Goal: Find specific page/section: Find specific page/section

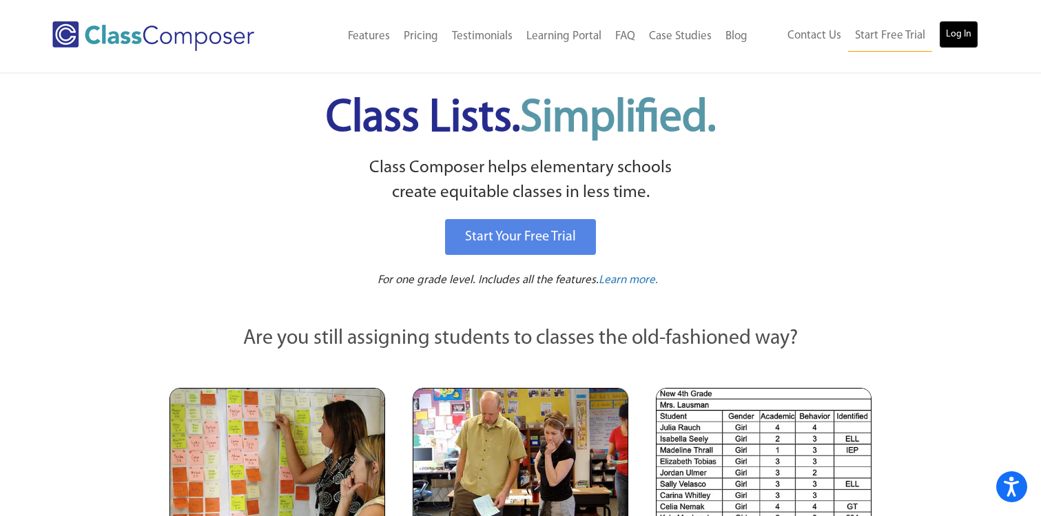
click at [961, 26] on link "Log In" at bounding box center [958, 35] width 39 height 28
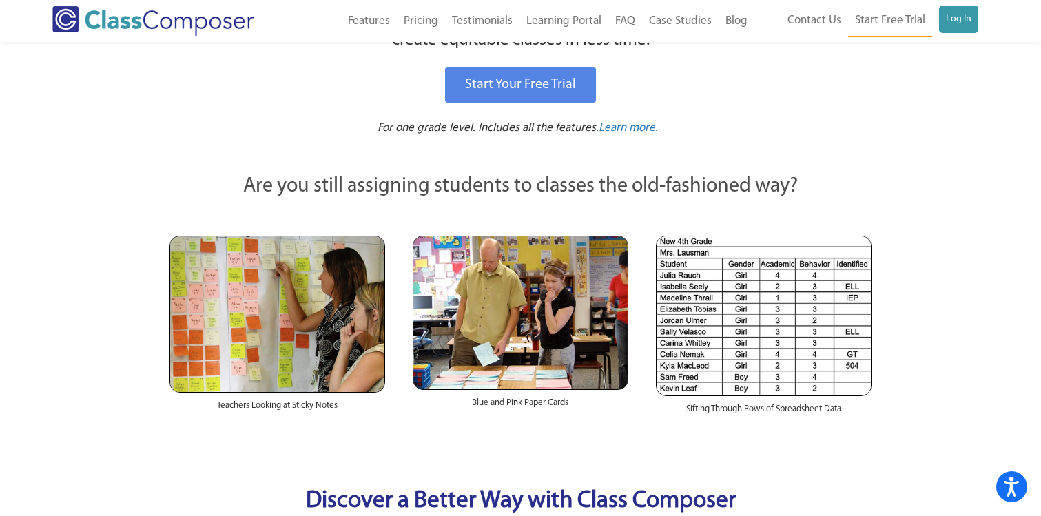
scroll to position [150, 0]
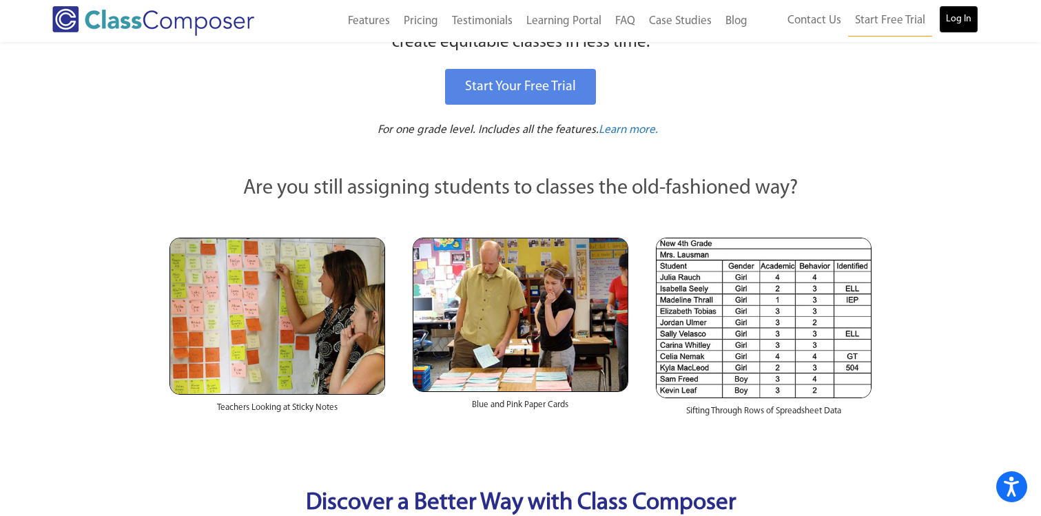
click at [961, 26] on link "Log In" at bounding box center [958, 20] width 39 height 28
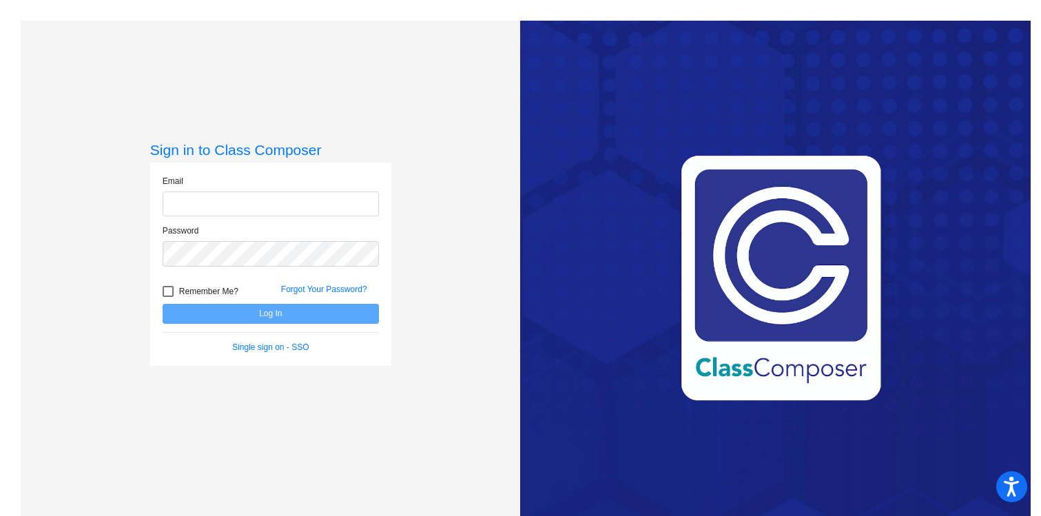
type input "[EMAIL_ADDRESS][DOMAIN_NAME]"
click at [279, 321] on button "Log In" at bounding box center [271, 314] width 216 height 20
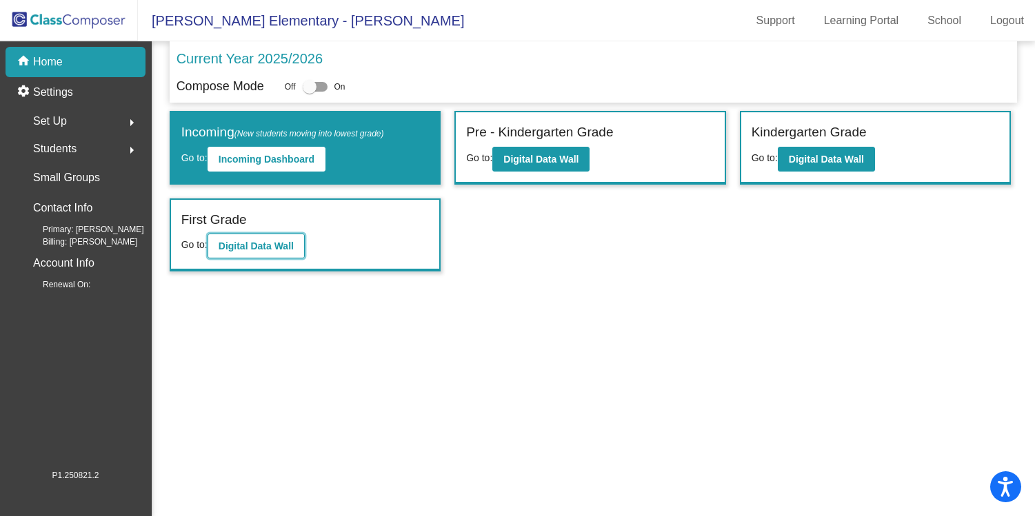
click at [272, 246] on b "Digital Data Wall" at bounding box center [255, 246] width 75 height 11
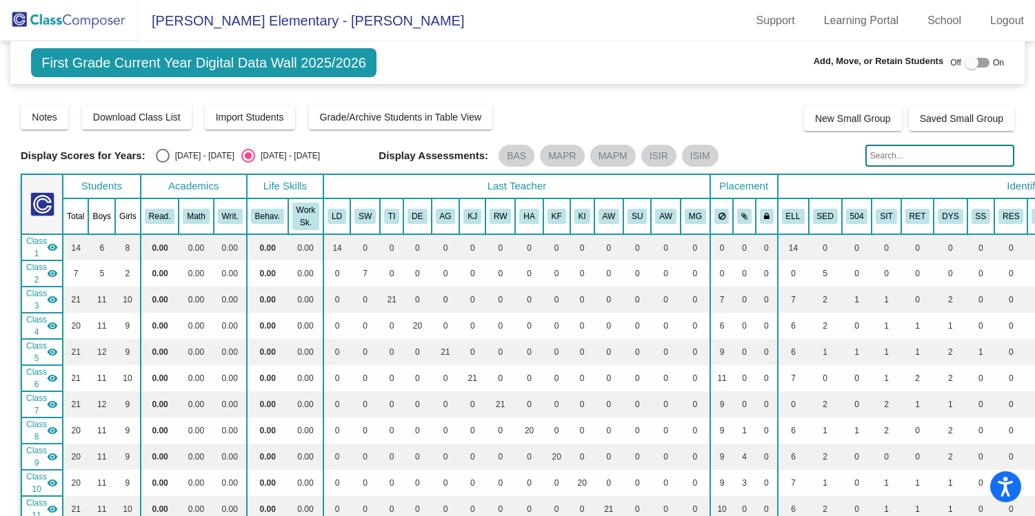
click at [161, 154] on div "Select an option" at bounding box center [163, 156] width 14 height 14
click at [162, 163] on input "[DATE] - [DATE]" at bounding box center [162, 163] width 1 height 1
radio input "true"
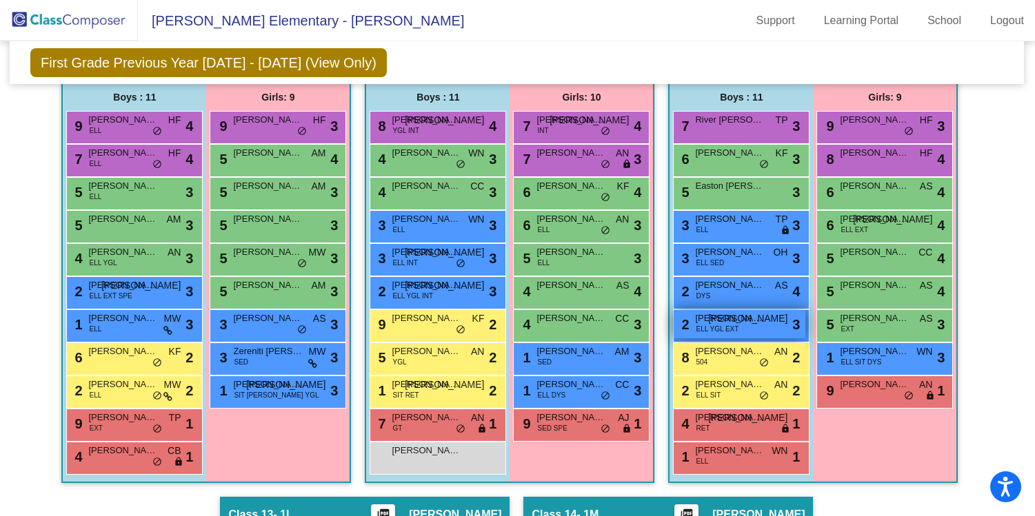
scroll to position [2019, 1]
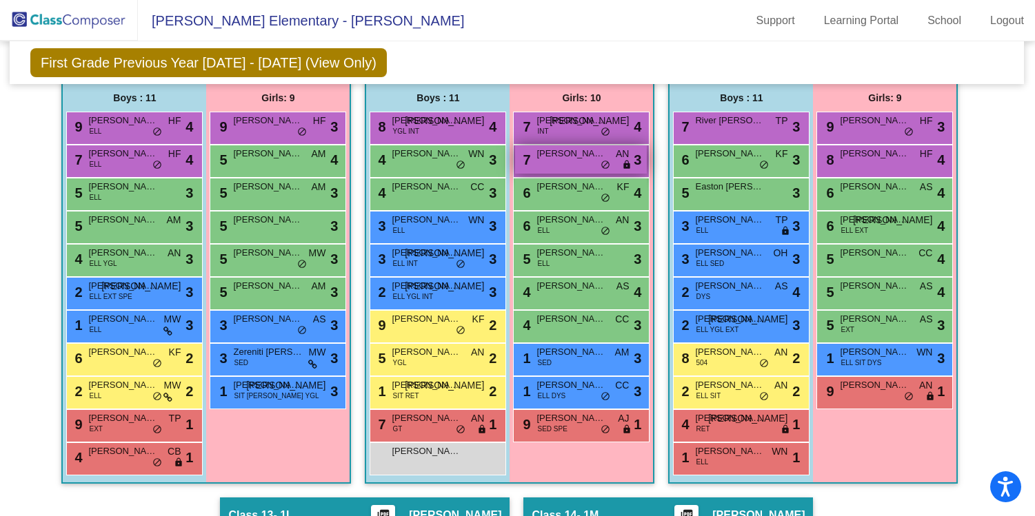
click at [541, 159] on span "[PERSON_NAME]" at bounding box center [570, 154] width 69 height 14
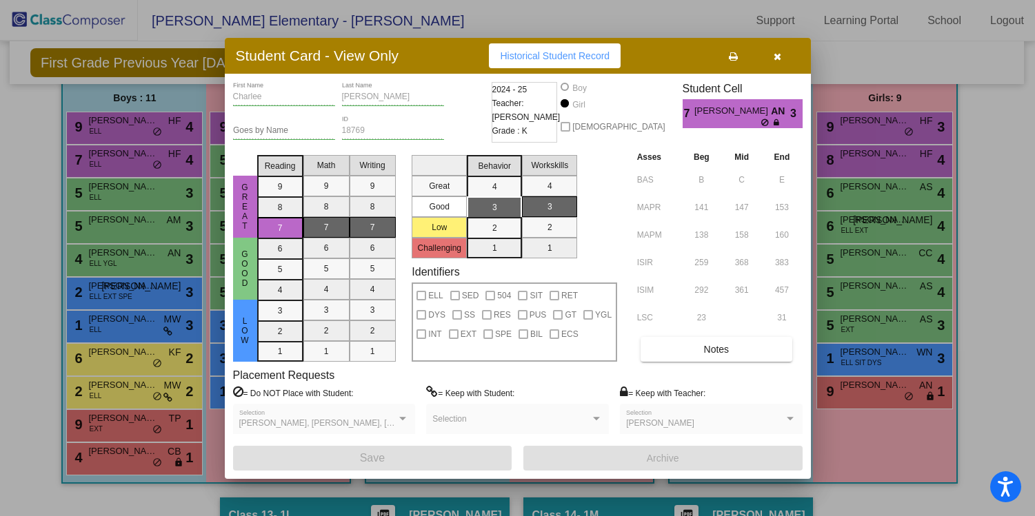
click at [776, 54] on icon "button" at bounding box center [777, 57] width 8 height 10
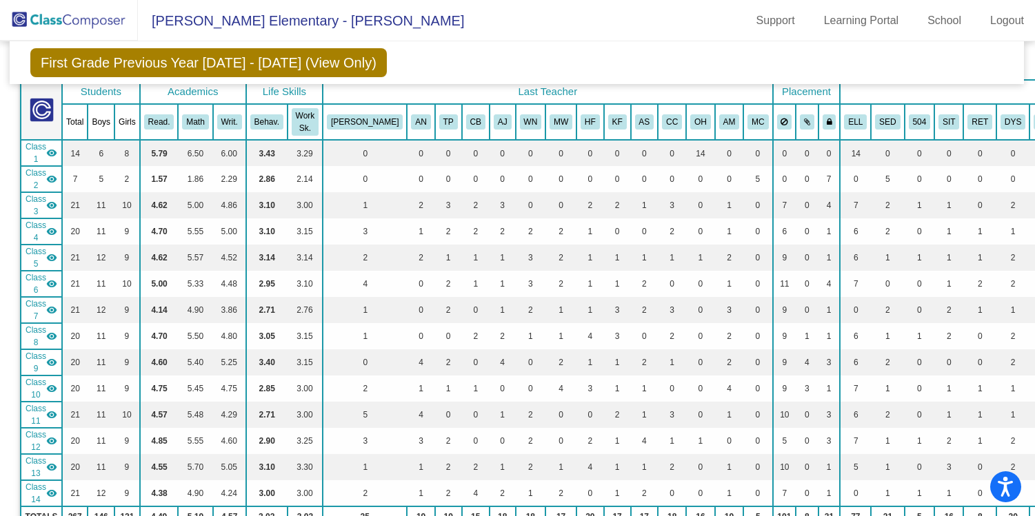
scroll to position [34, 1]
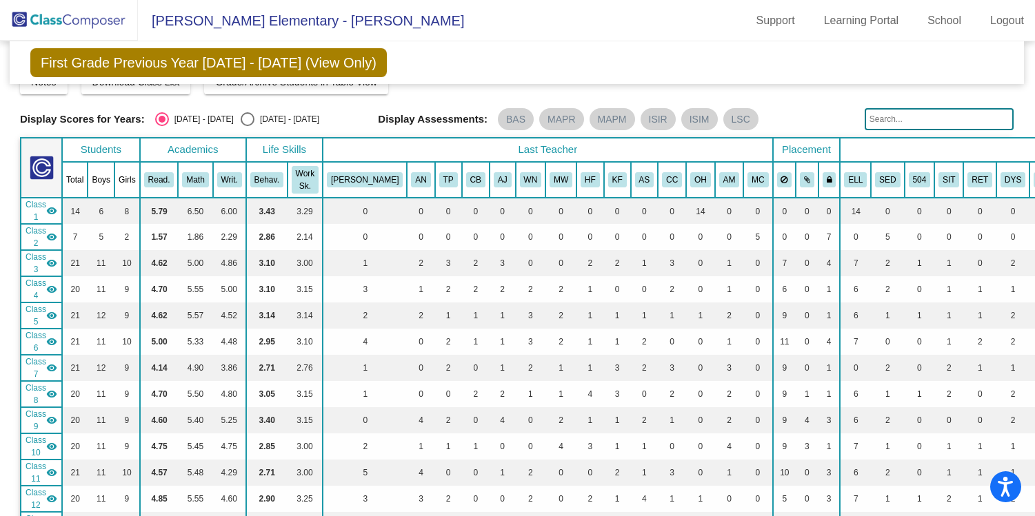
click at [897, 123] on input "text" at bounding box center [938, 119] width 149 height 22
type input "[PERSON_NAME]"
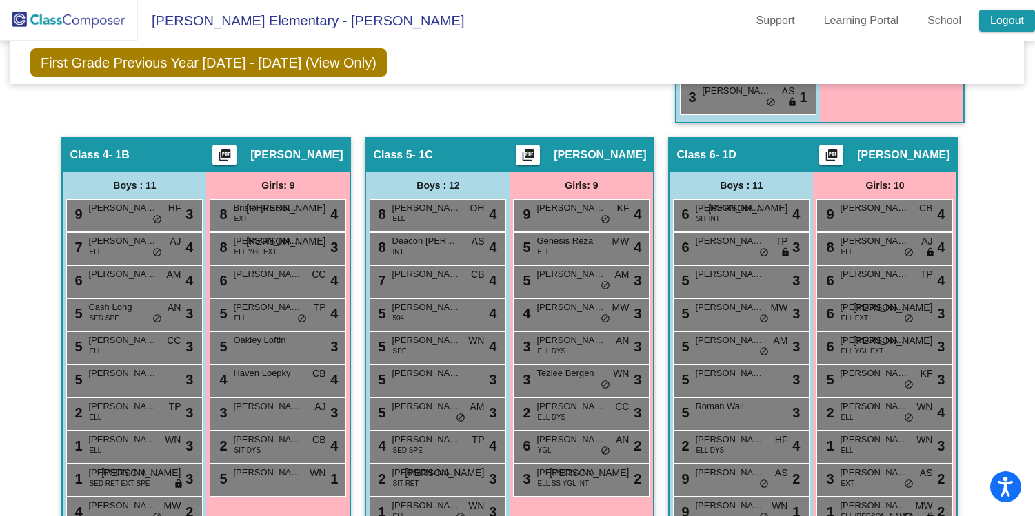
scroll to position [937, 1]
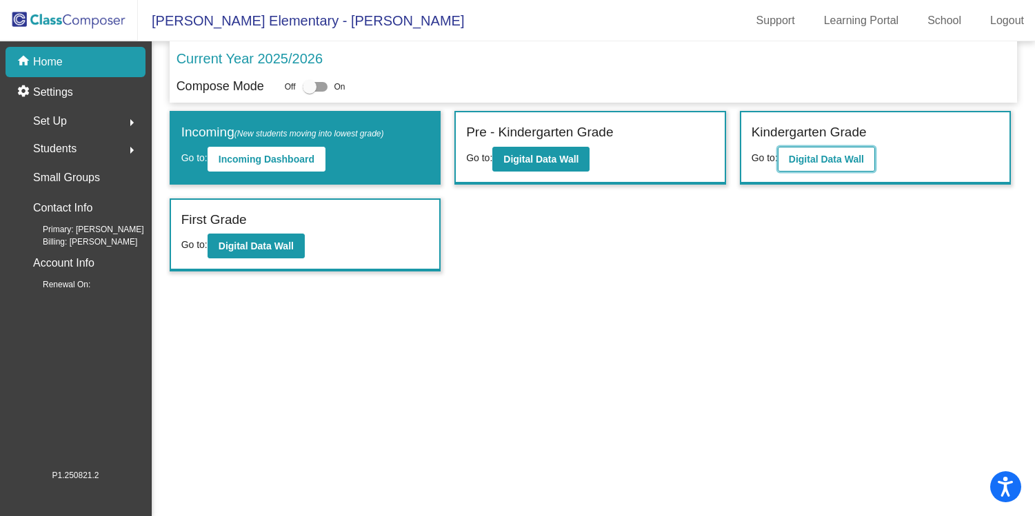
click at [840, 157] on b "Digital Data Wall" at bounding box center [826, 159] width 75 height 11
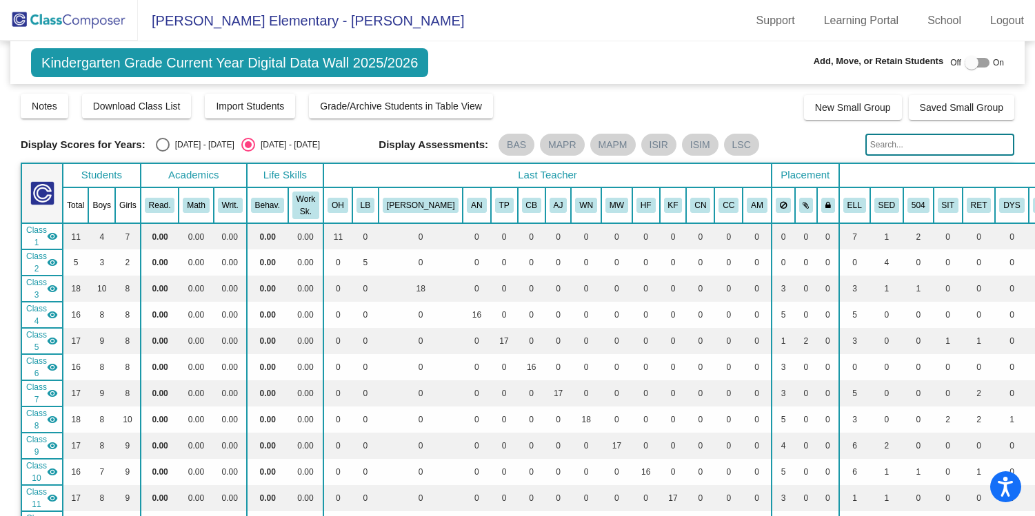
click at [885, 145] on input "text" at bounding box center [939, 145] width 149 height 22
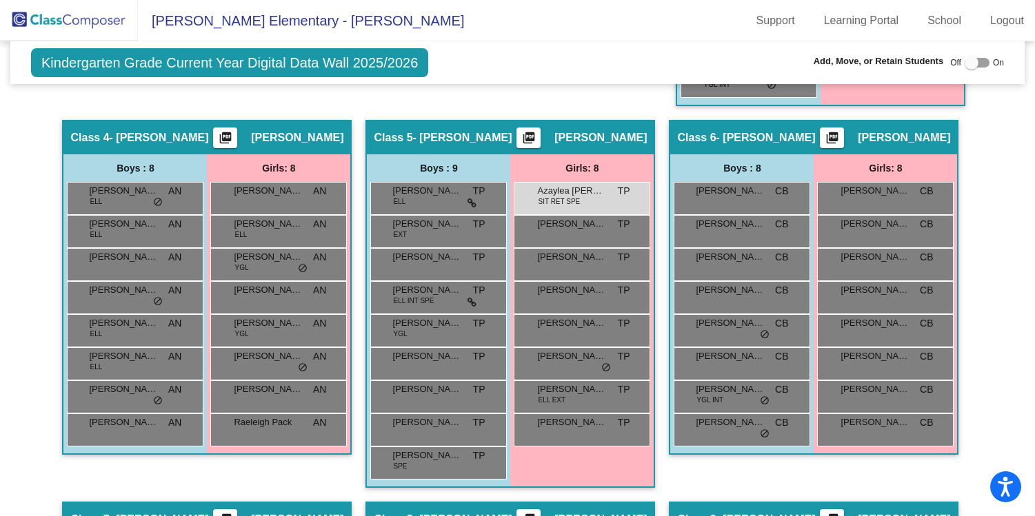
scroll to position [939, 0]
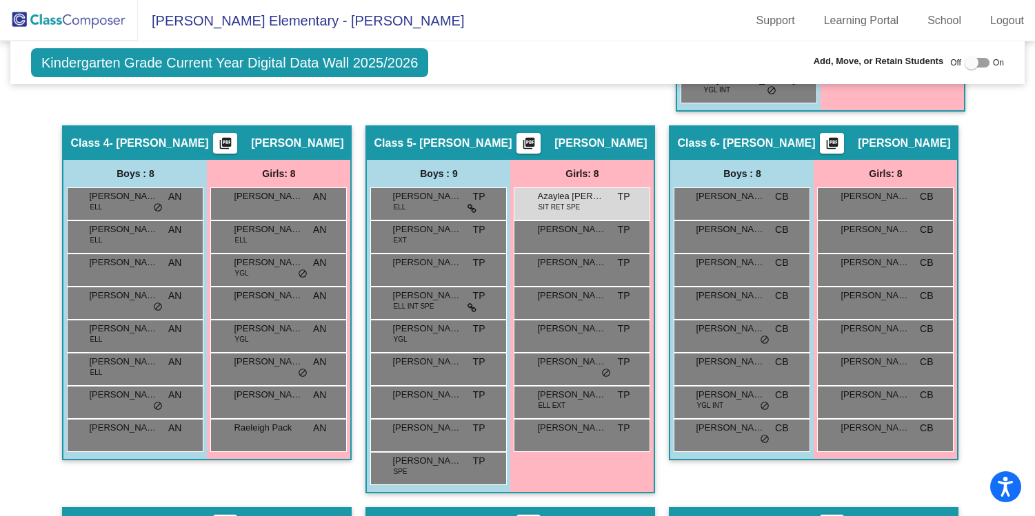
type input "alvidrez"
